Goal: Information Seeking & Learning: Learn about a topic

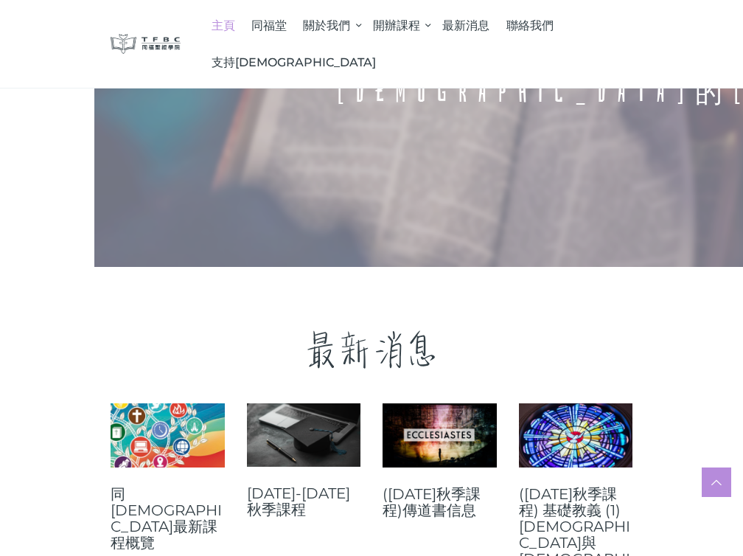
scroll to position [442, 0]
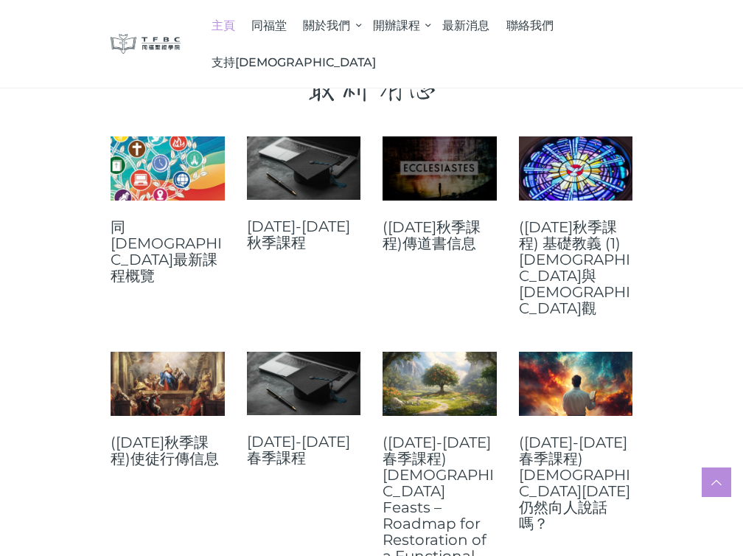
click at [486, 201] on link at bounding box center [440, 168] width 114 height 64
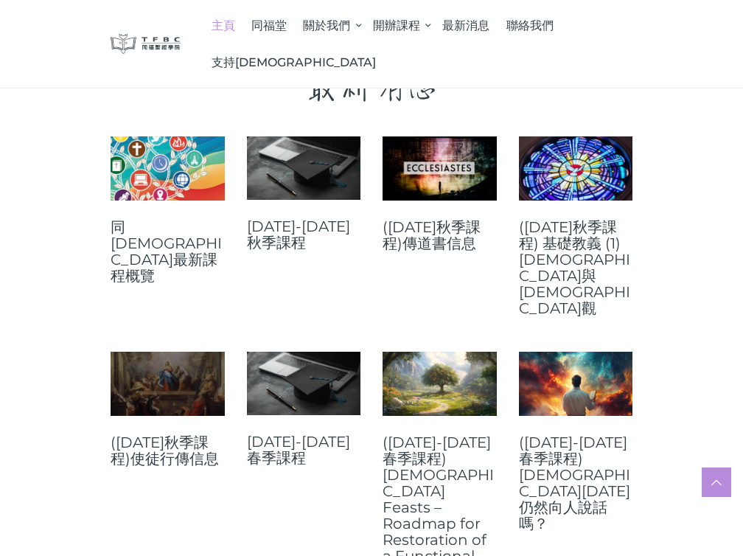
click at [142, 386] on link at bounding box center [168, 384] width 114 height 64
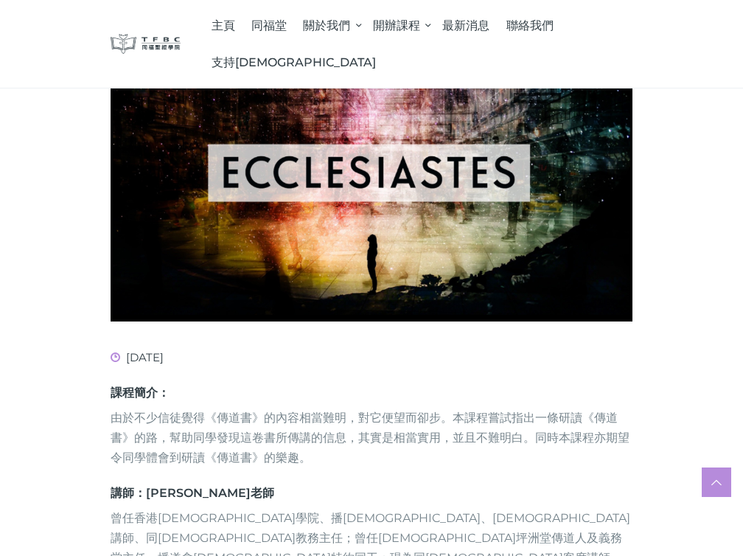
scroll to position [369, 0]
